Goal: Find contact information: Find contact information

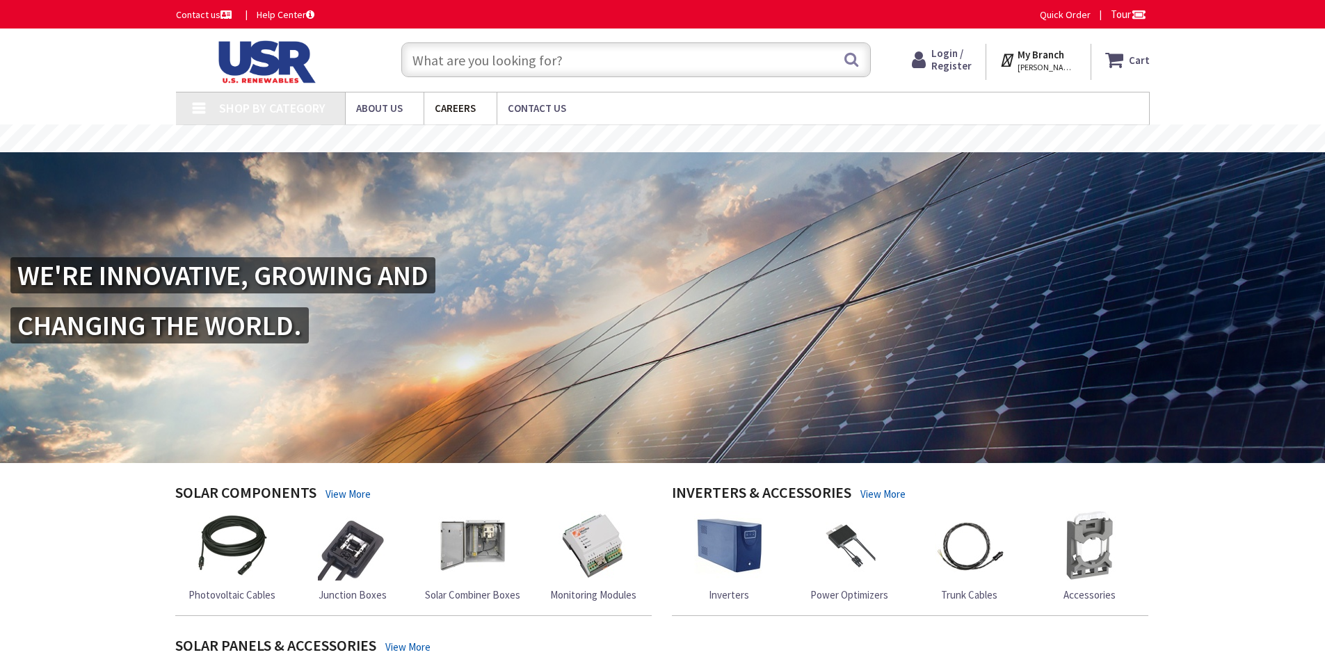
type input "[PERSON_NAME][GEOGRAPHIC_DATA], [GEOGRAPHIC_DATA]"
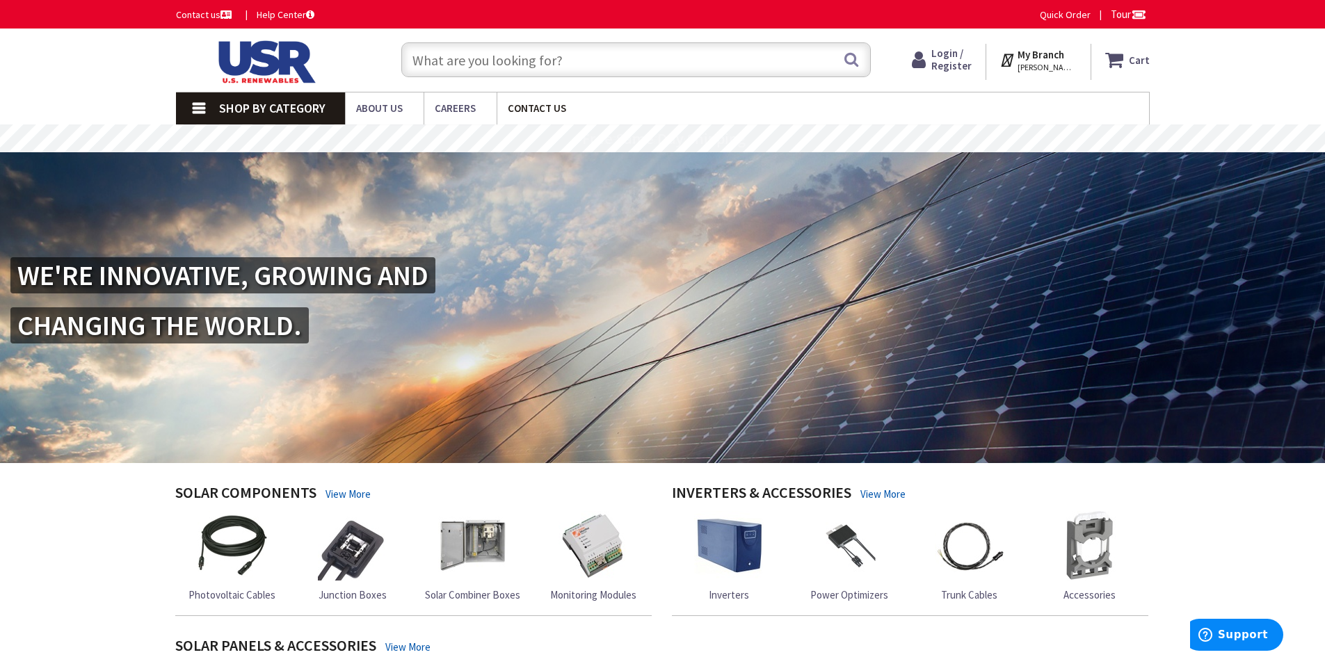
click at [525, 104] on span "Contact Us" at bounding box center [537, 108] width 58 height 13
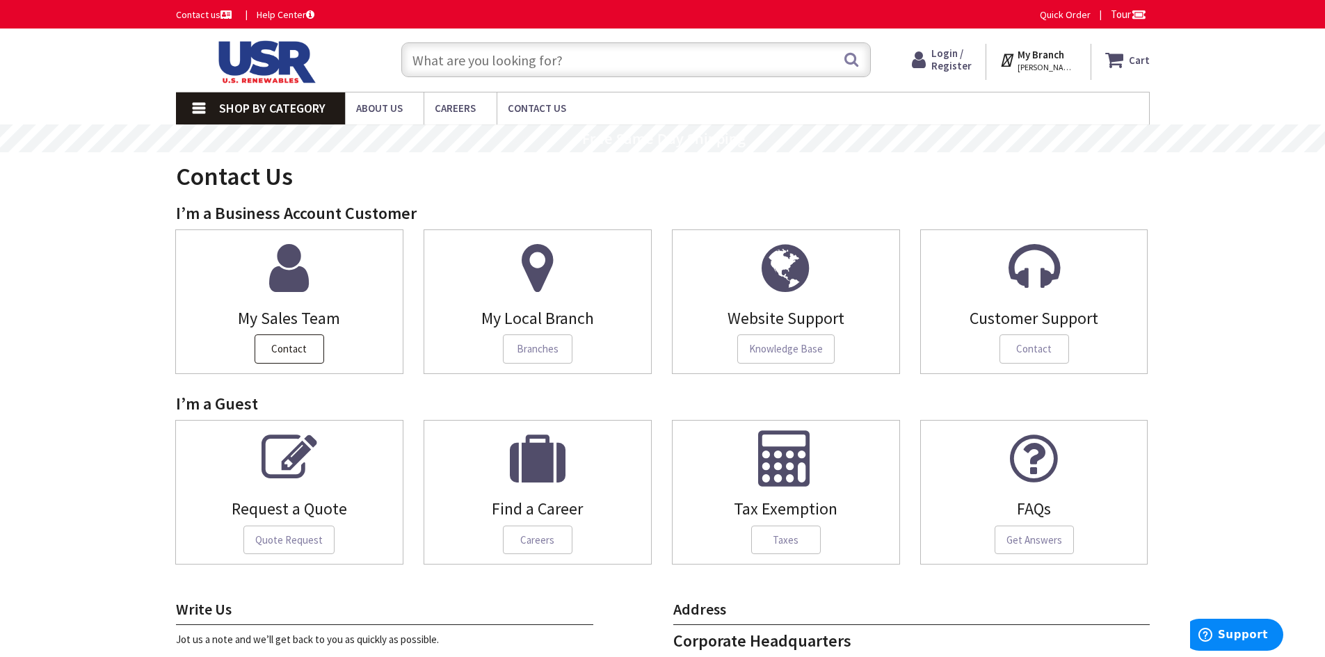
click at [283, 356] on span "Contact" at bounding box center [290, 349] width 70 height 29
